Goal: Transaction & Acquisition: Purchase product/service

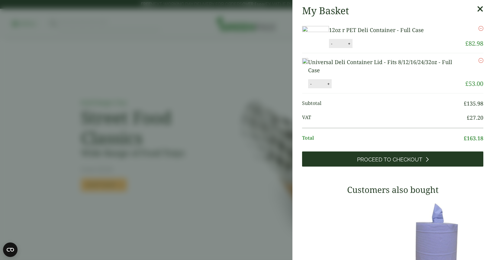
click at [388, 163] on span "Proceed to Checkout" at bounding box center [389, 159] width 65 height 7
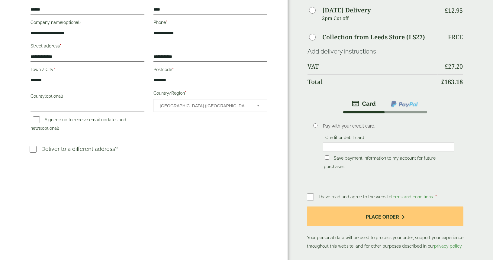
scroll to position [127, 0]
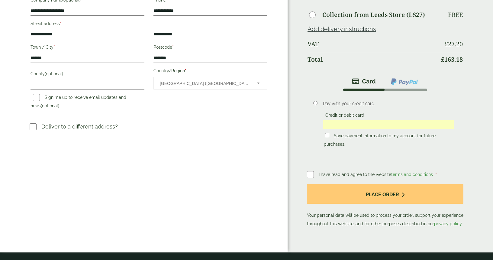
click at [307, 175] on div "Order Summary Item Ammount 12oz r PET Deli Container - Full Case Qty: 2 £ 82.98…" at bounding box center [390, 62] width 205 height 379
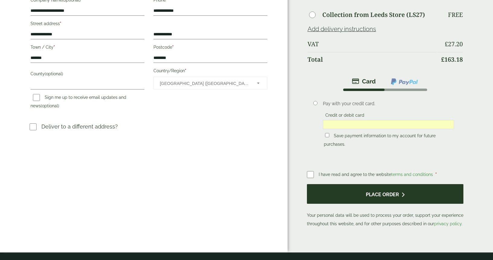
click at [390, 195] on button "Place order" at bounding box center [385, 194] width 157 height 20
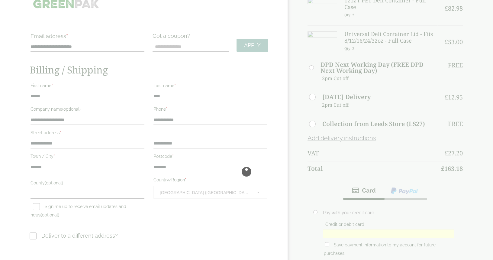
scroll to position [0, 0]
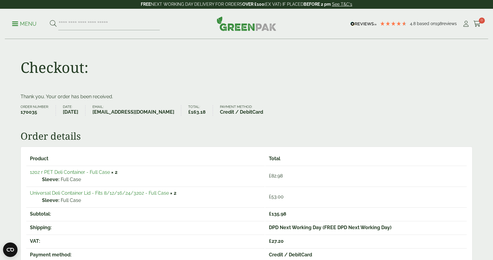
click at [143, 193] on link "Universal Deli Container Lid - Fits 8/12/16/24/32oz - Full Case" at bounding box center [99, 193] width 139 height 6
click at [466, 24] on icon at bounding box center [466, 24] width 8 height 6
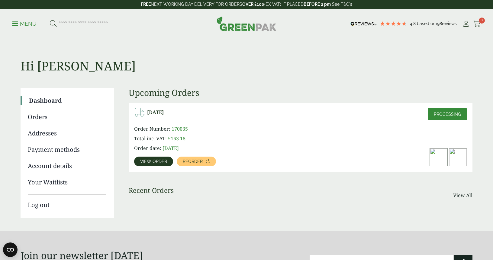
click at [39, 118] on link "Orders" at bounding box center [67, 116] width 78 height 9
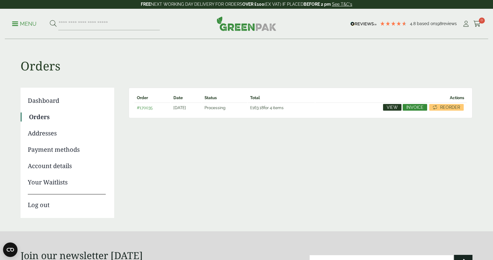
click at [397, 108] on span "View" at bounding box center [392, 107] width 11 height 4
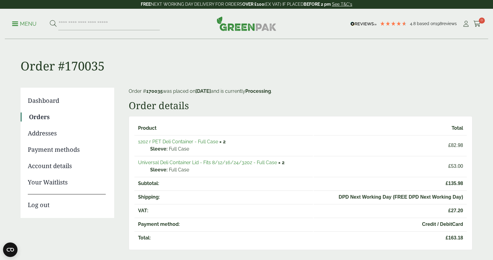
click at [167, 142] on link "12oz r PET Deli Container - Full Case" at bounding box center [178, 142] width 80 height 6
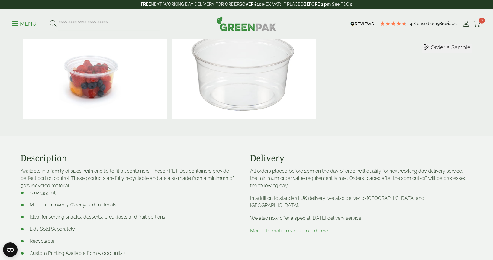
scroll to position [191, 0]
